Goal: Transaction & Acquisition: Purchase product/service

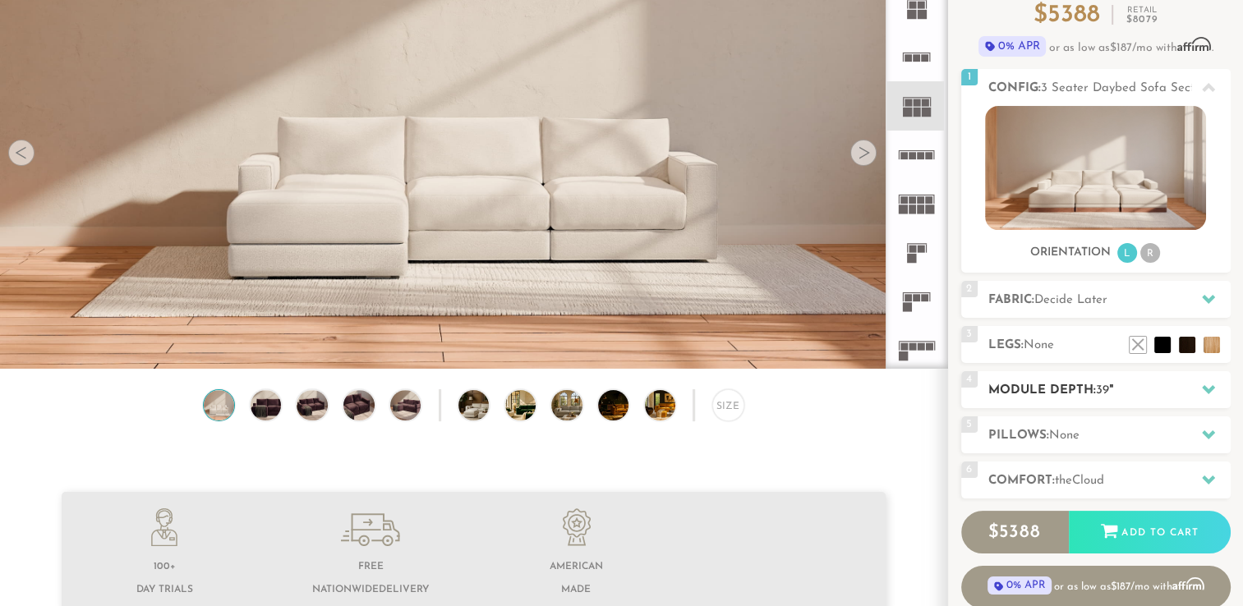
scroll to position [164, 0]
click at [1059, 301] on span "Decide Later" at bounding box center [1071, 300] width 73 height 12
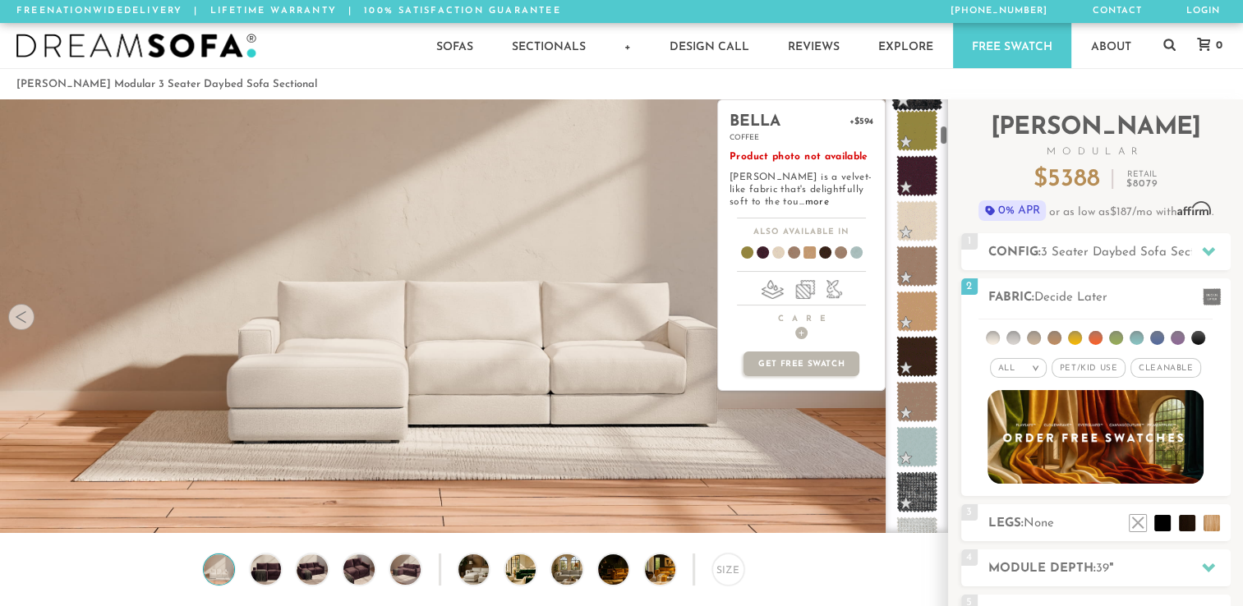
scroll to position [585, 0]
click at [916, 353] on span at bounding box center [918, 357] width 52 height 52
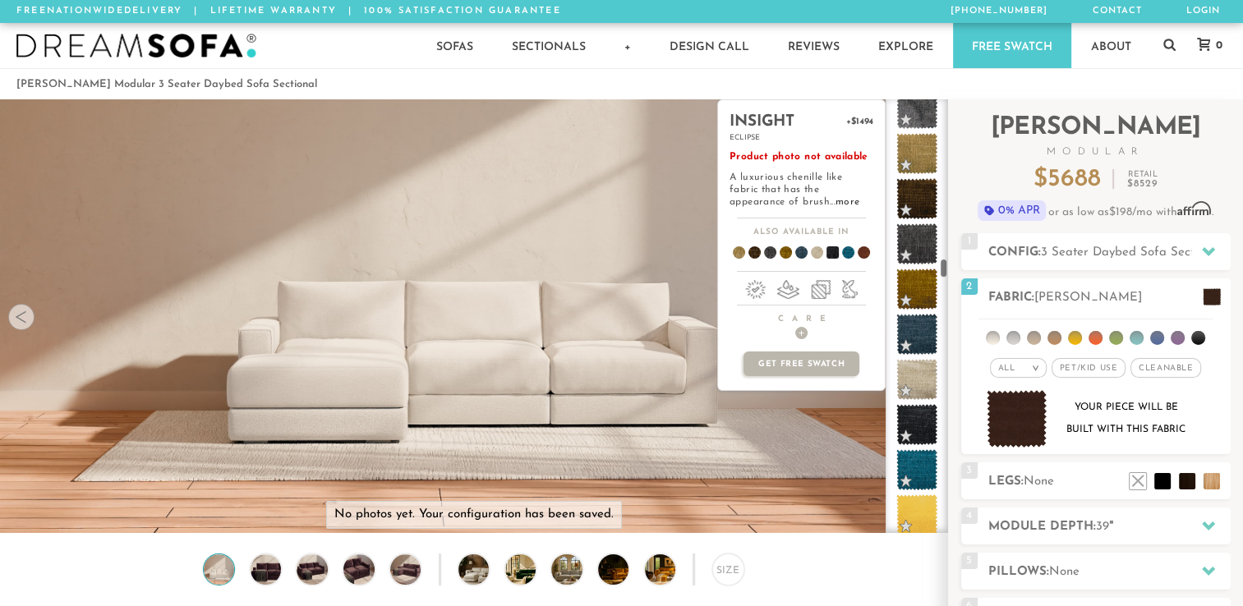
scroll to position [3590, 0]
click at [920, 424] on span at bounding box center [918, 425] width 52 height 52
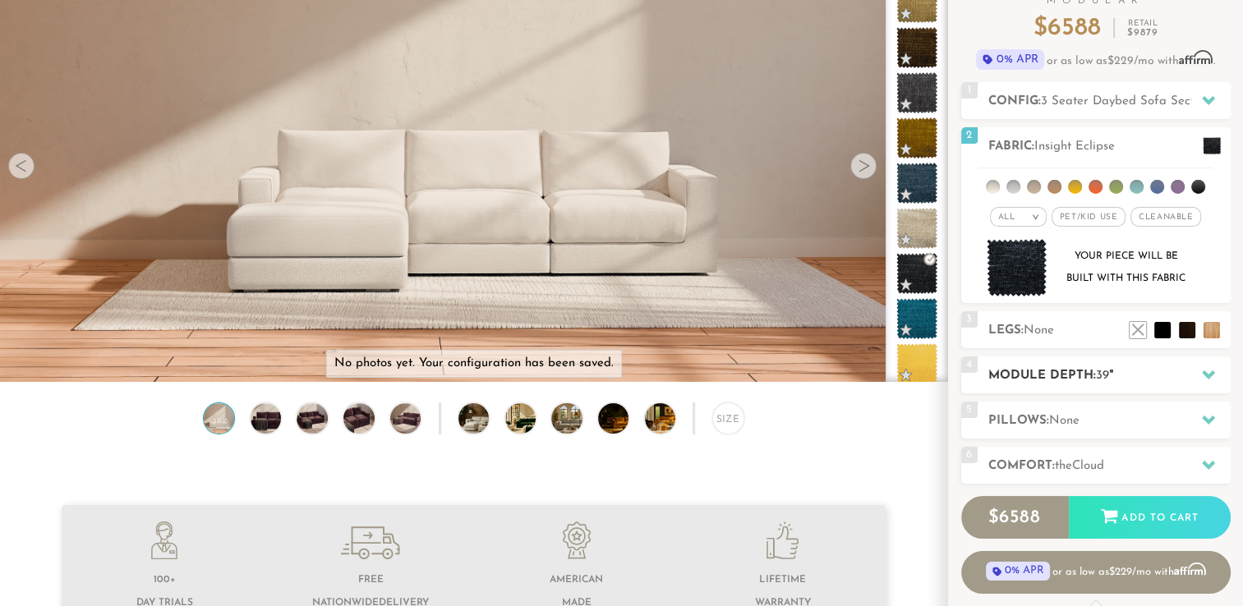
scroll to position [165, 0]
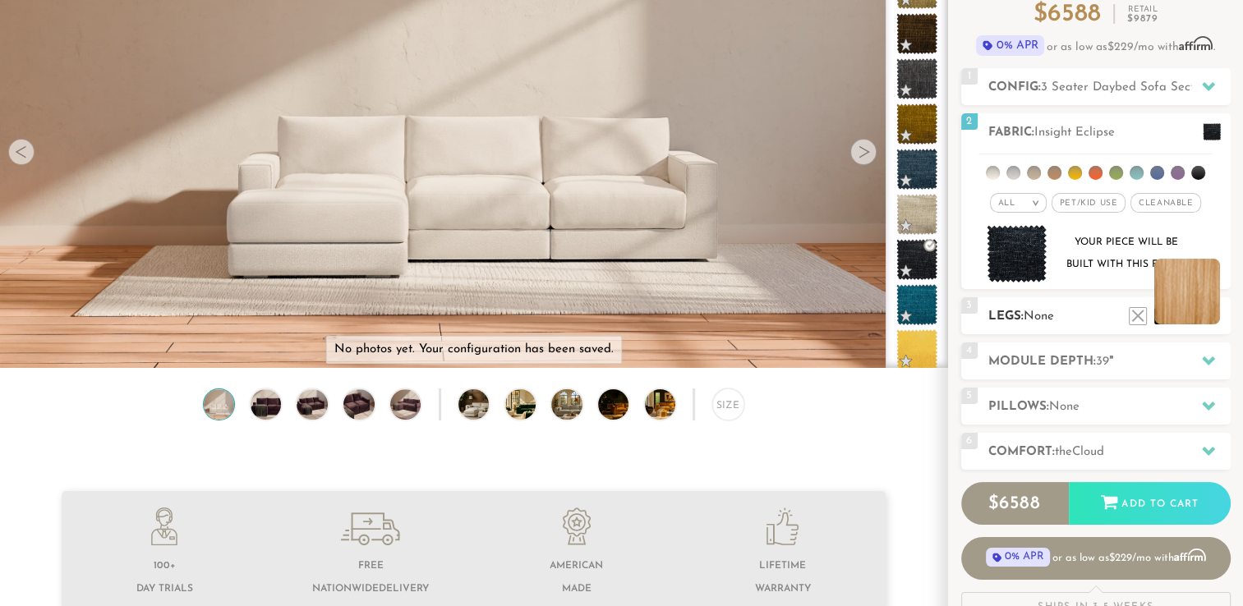
click at [1216, 319] on li at bounding box center [1188, 292] width 66 height 66
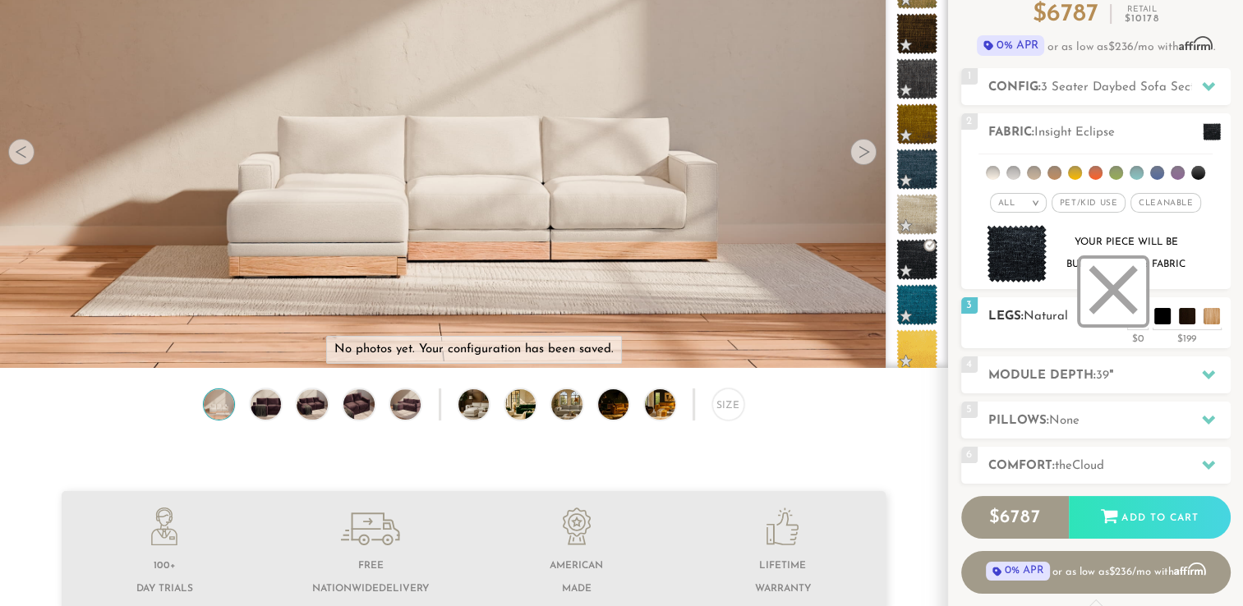
click at [1140, 322] on li at bounding box center [1114, 292] width 66 height 66
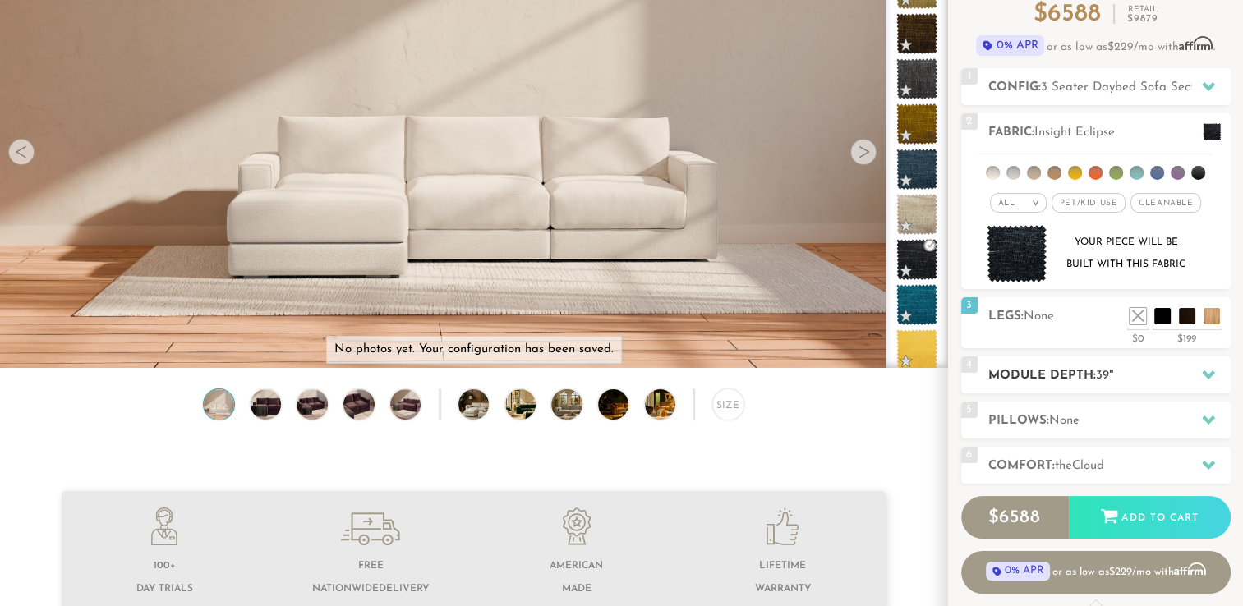
click at [1209, 369] on icon at bounding box center [1208, 374] width 13 height 13
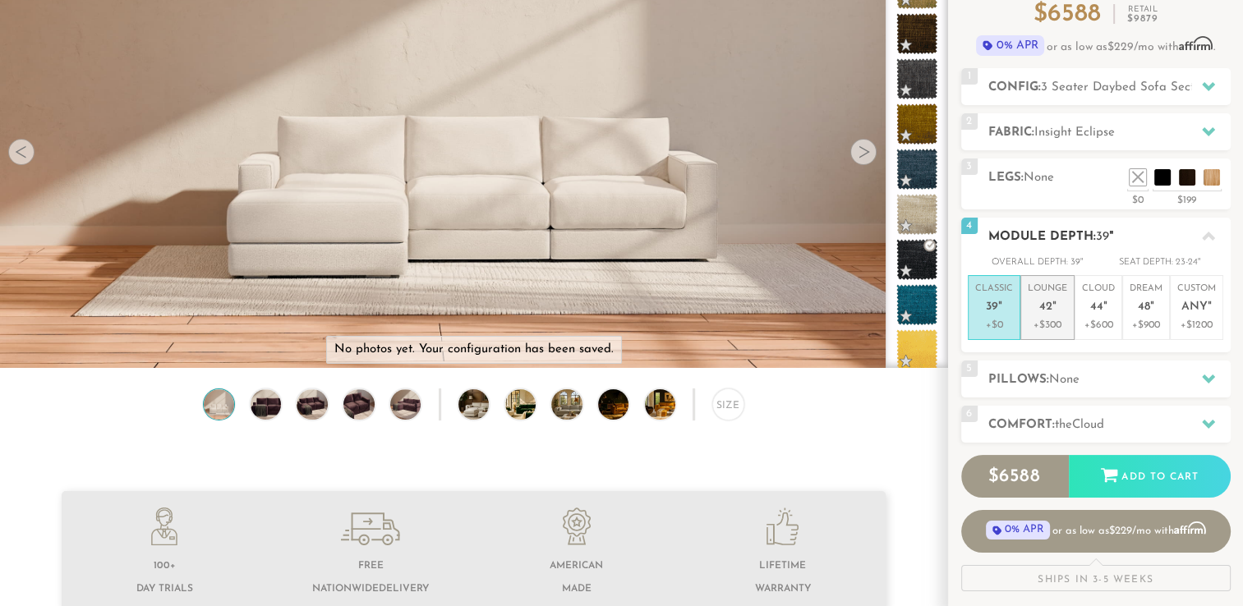
click at [1047, 297] on p "Lounge 42 "" at bounding box center [1047, 300] width 39 height 35
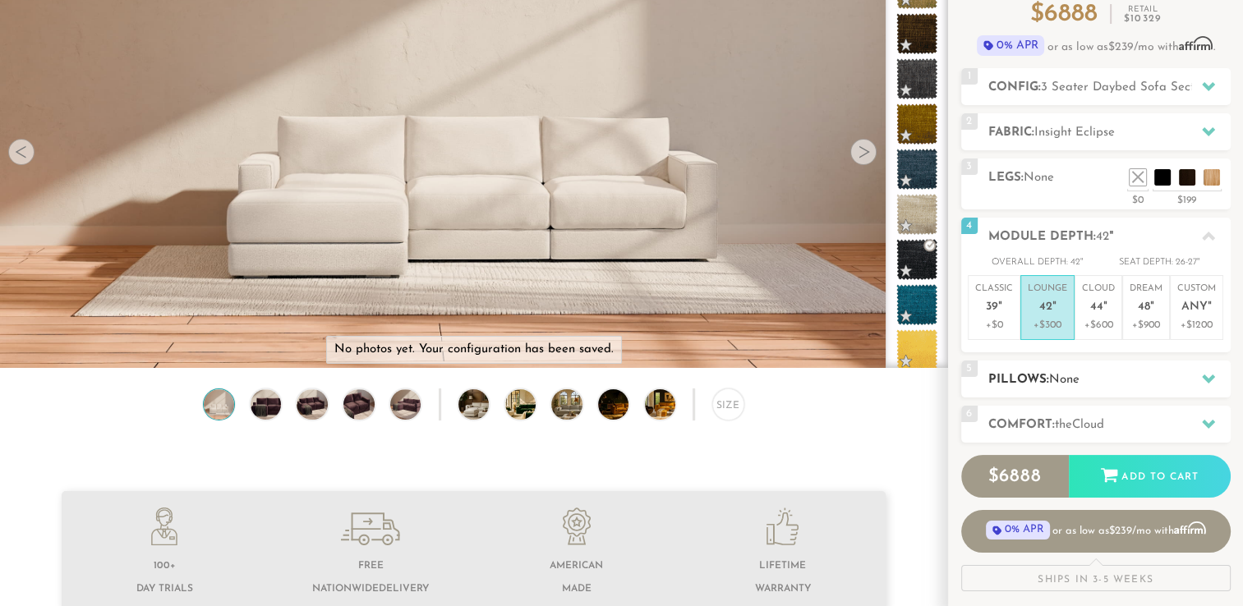
click at [1192, 379] on div at bounding box center [1209, 379] width 35 height 34
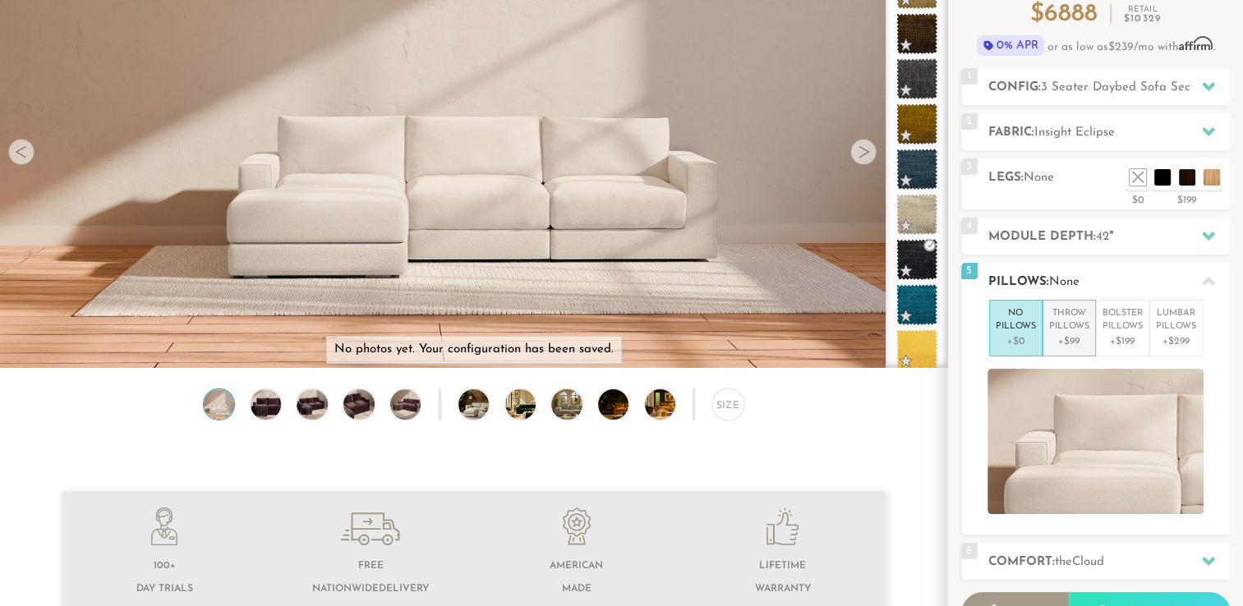
click at [1062, 315] on p "Throw Pillows" at bounding box center [1069, 320] width 40 height 27
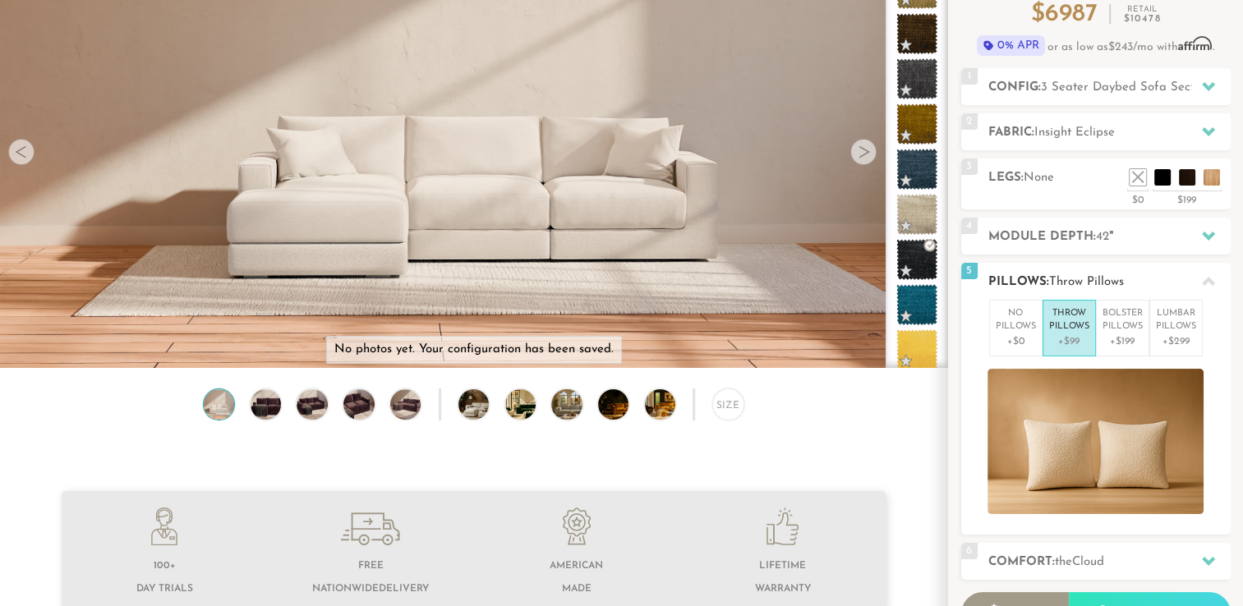
click at [1079, 338] on p "+$99" at bounding box center [1069, 341] width 40 height 15
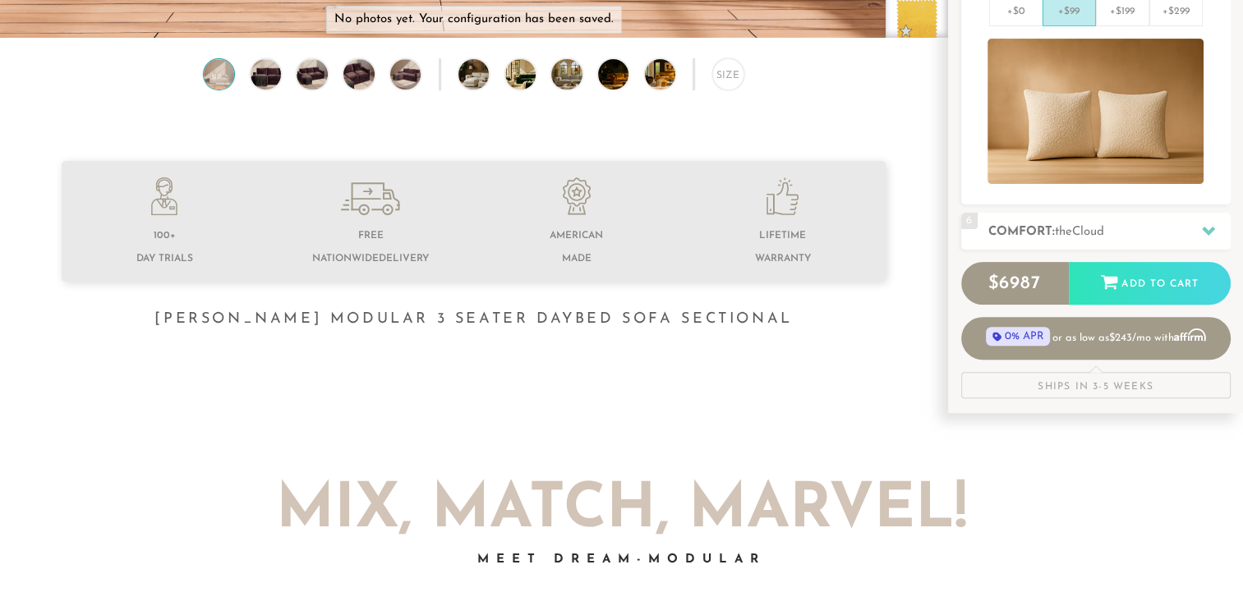
scroll to position [500, 0]
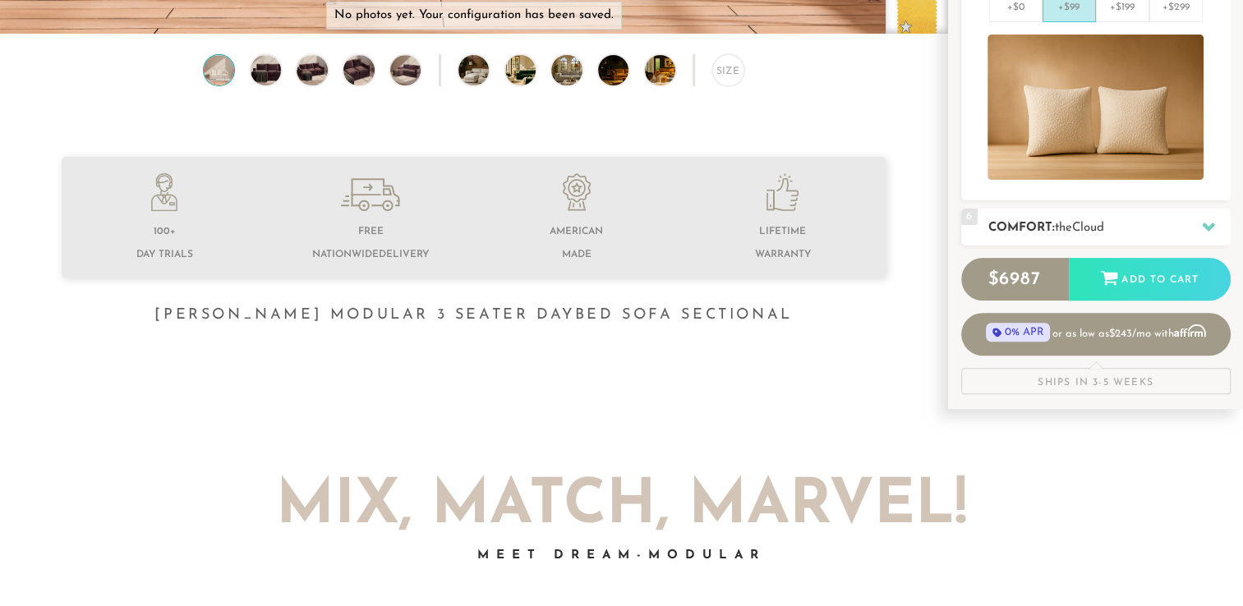
click at [1209, 222] on icon at bounding box center [1208, 226] width 13 height 13
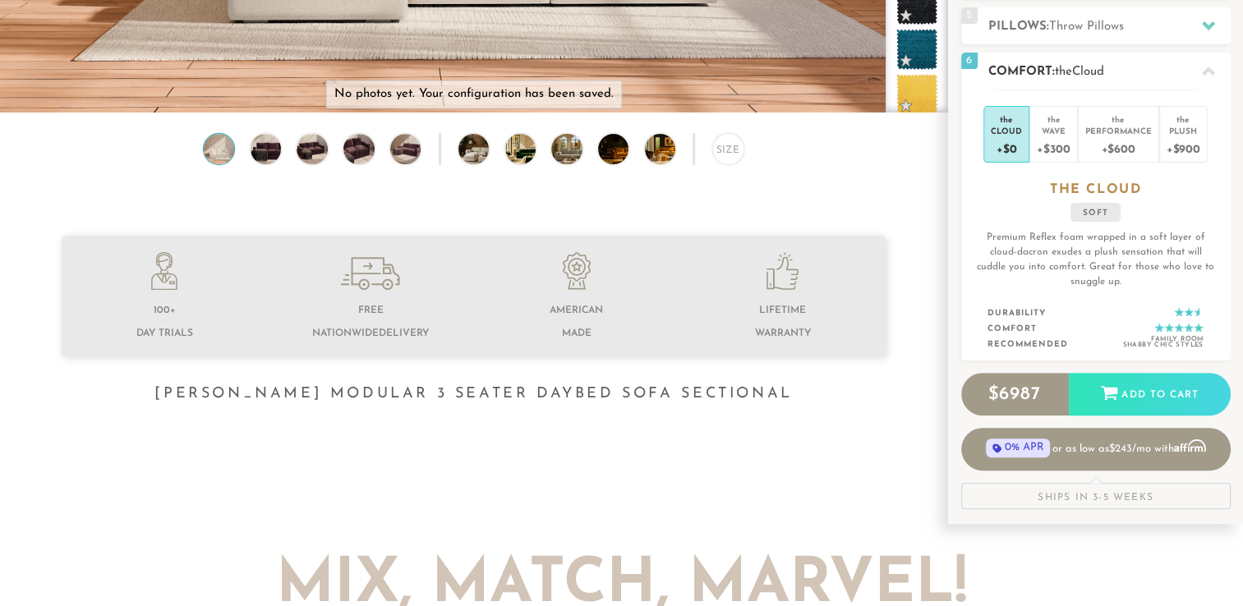
scroll to position [419, 0]
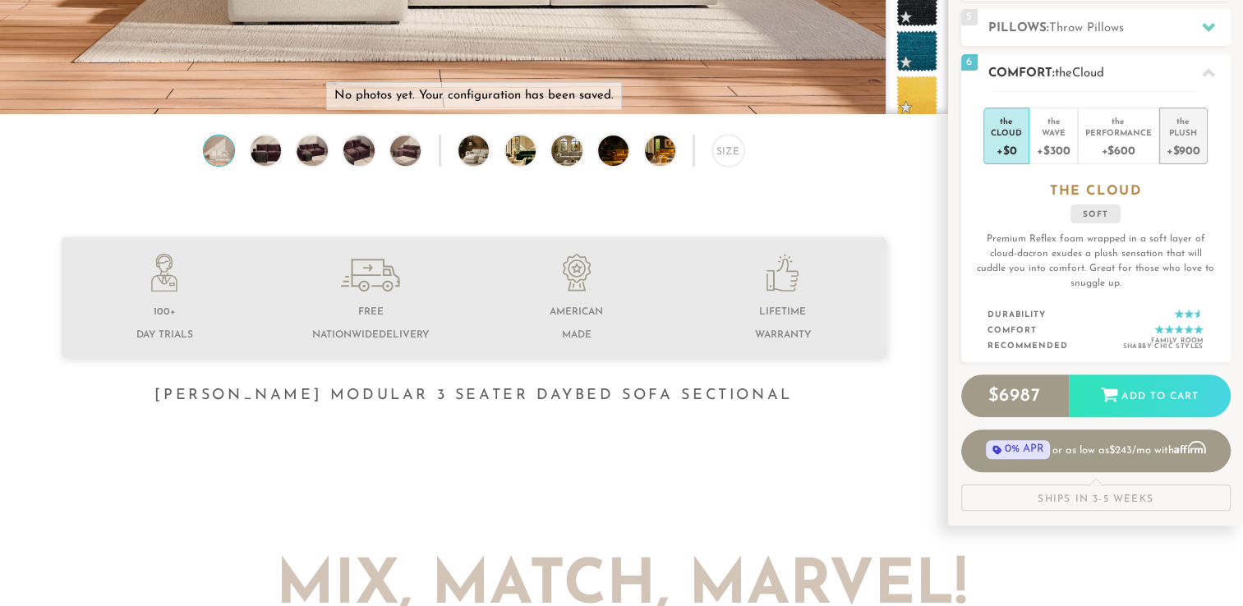
click at [1192, 140] on div "+$900" at bounding box center [1184, 150] width 34 height 24
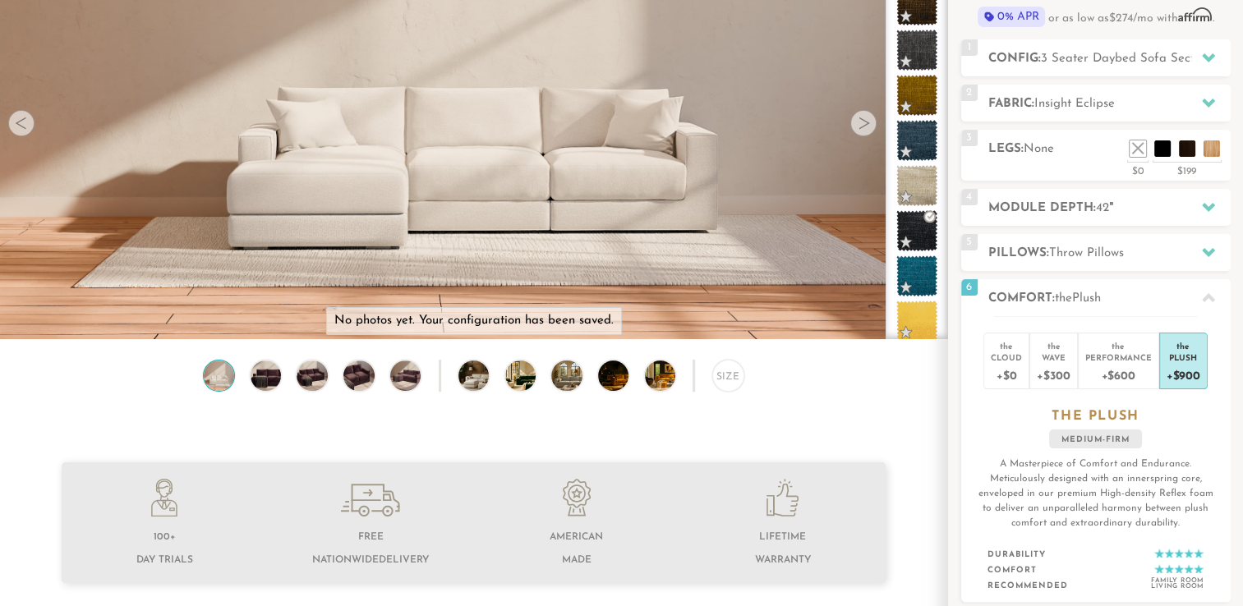
scroll to position [0, 0]
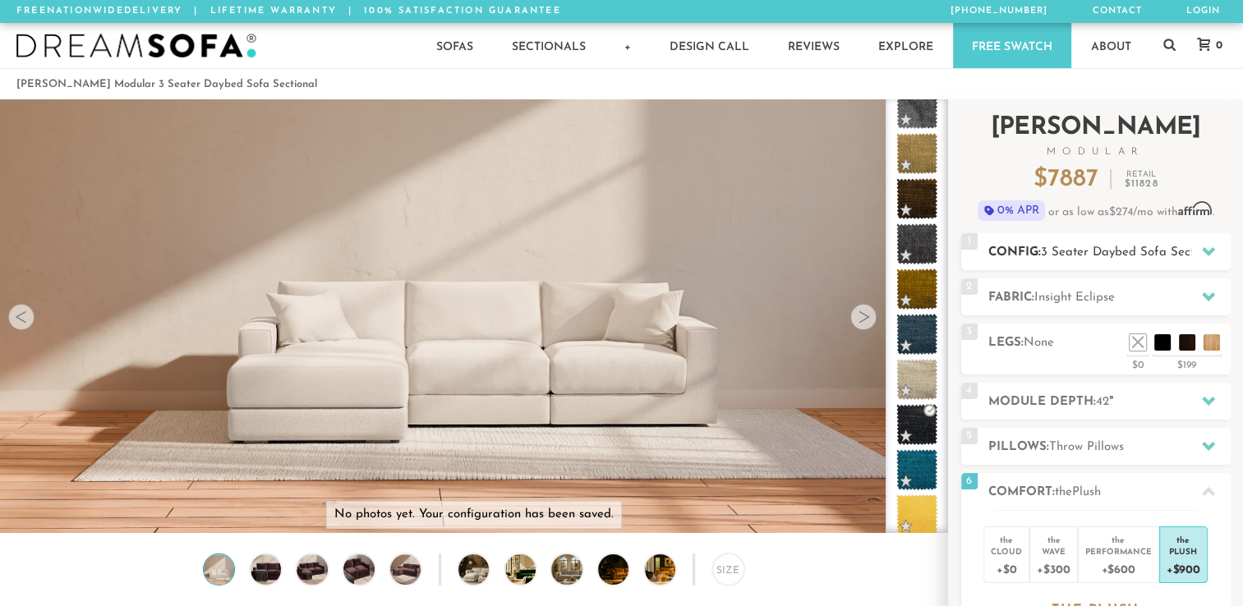
click at [1175, 248] on span "3 Seater Daybed Sofa Sectional" at bounding box center [1131, 253] width 181 height 12
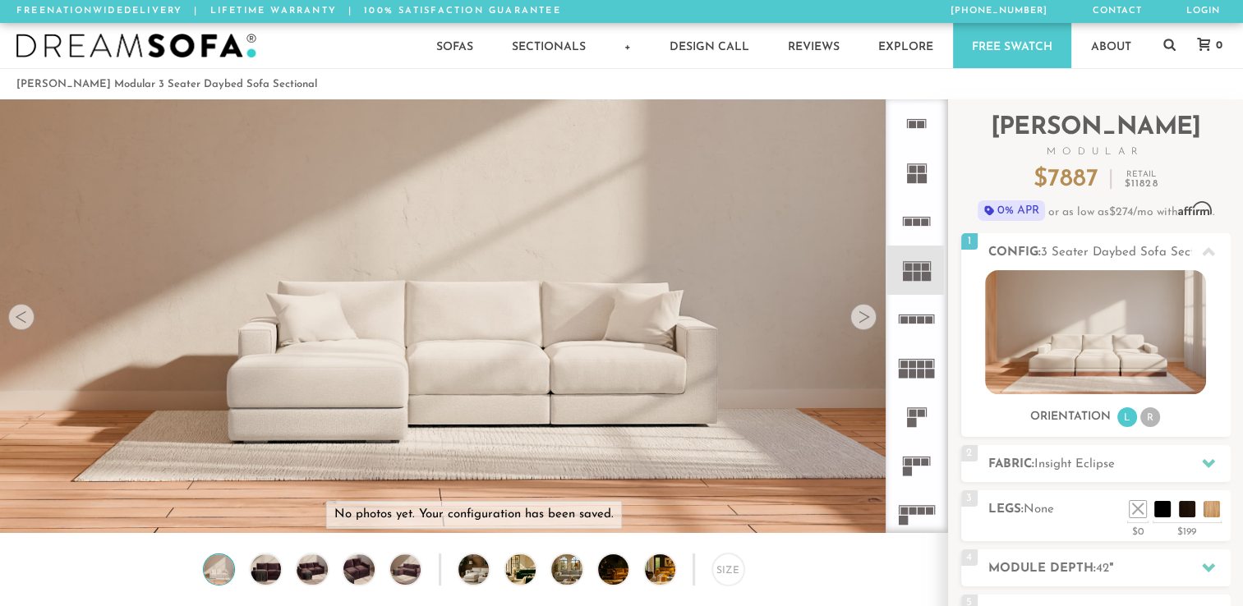
click at [917, 268] on rect at bounding box center [917, 267] width 7 height 7
